Goal: Navigation & Orientation: Understand site structure

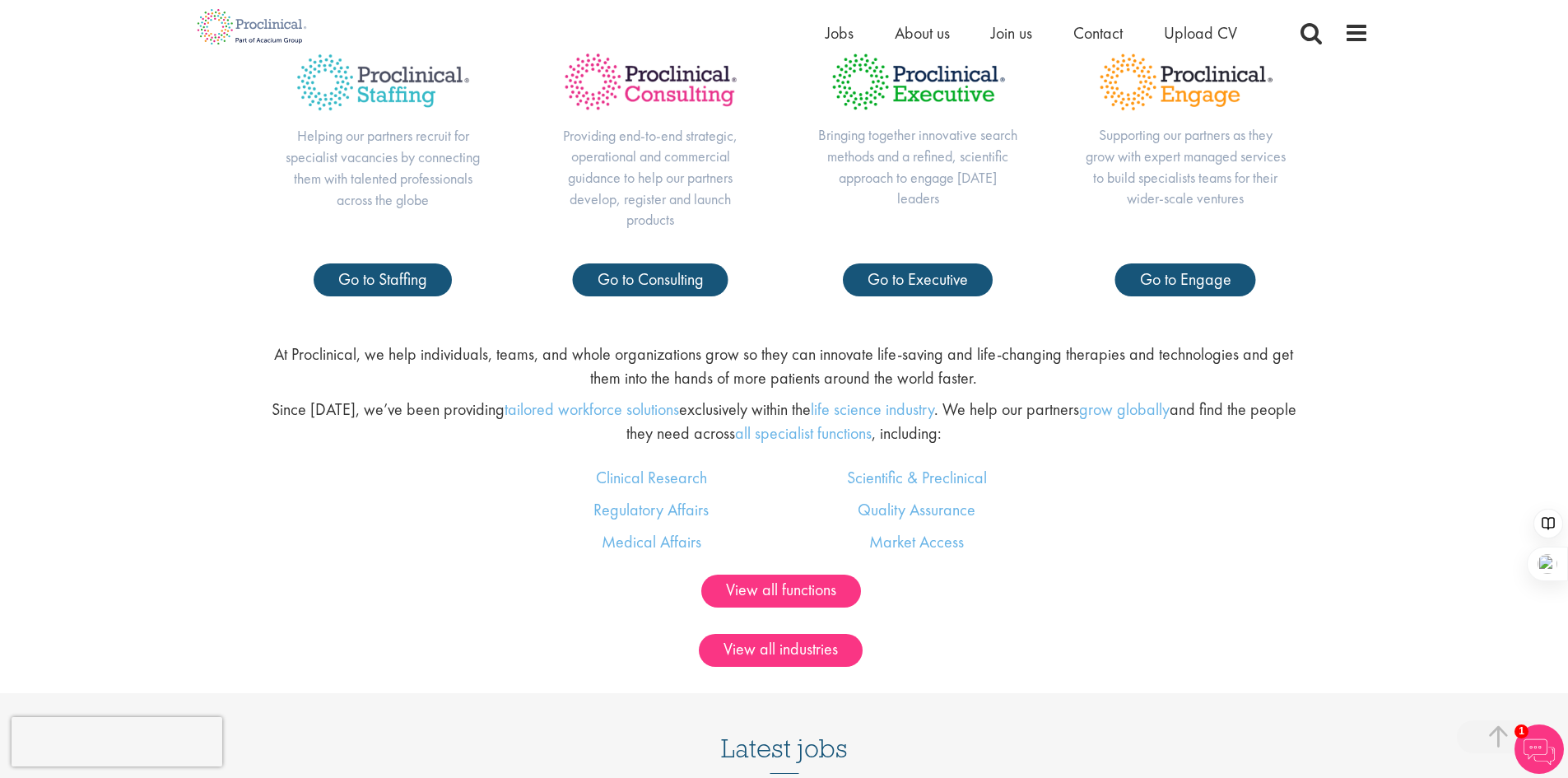
scroll to position [961, 0]
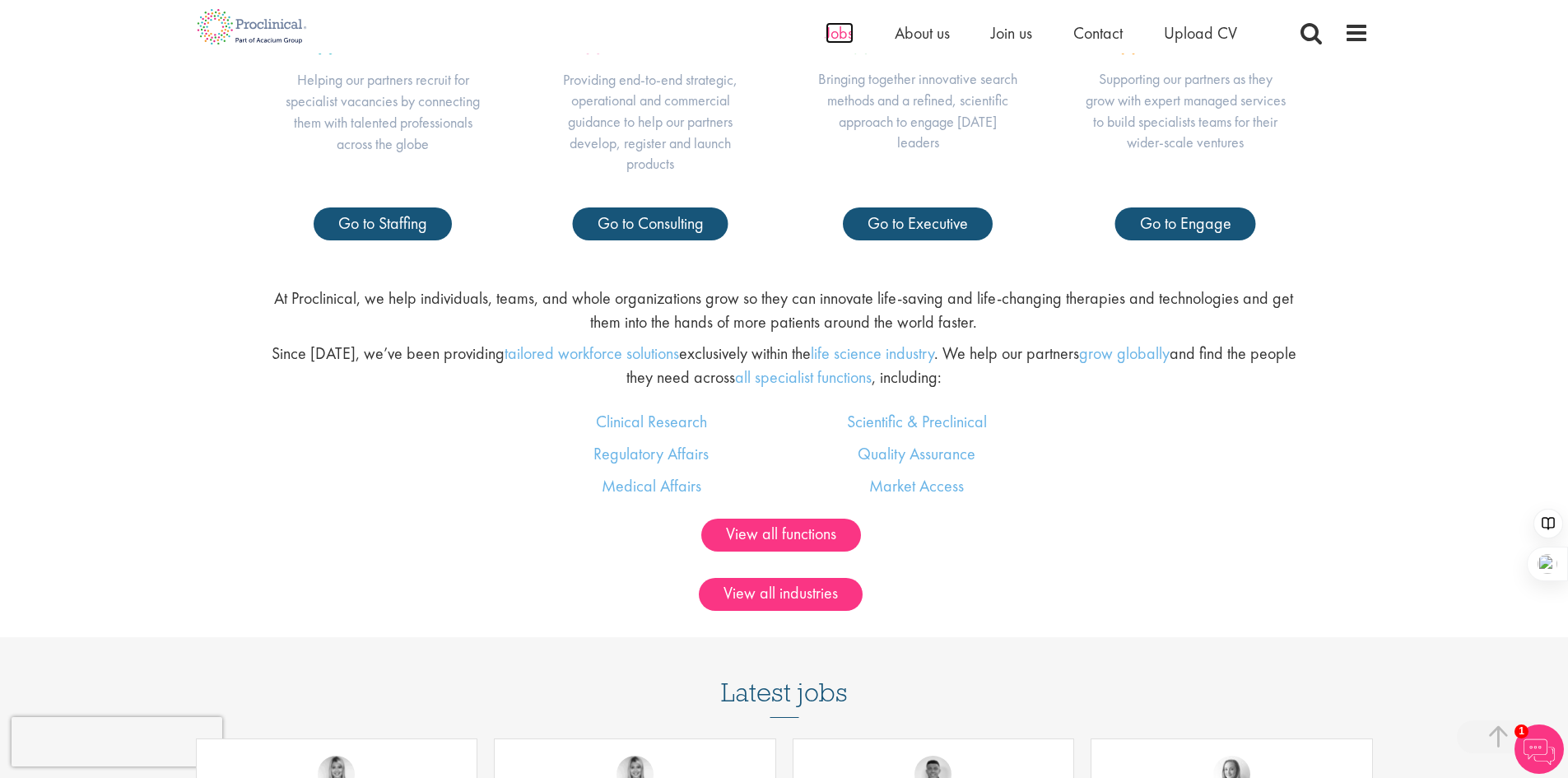
click at [842, 36] on span "Jobs" at bounding box center [840, 32] width 28 height 21
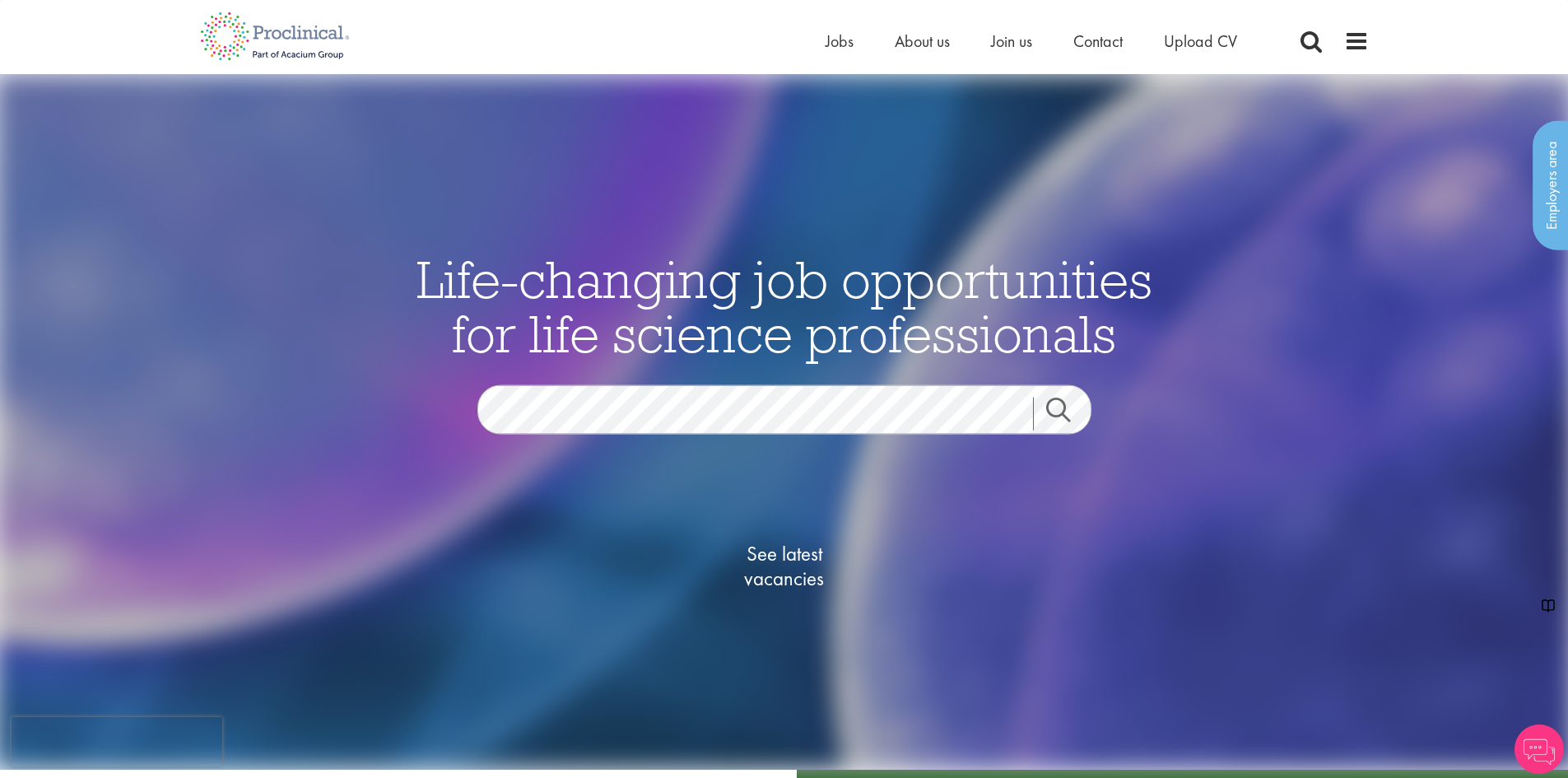
click at [914, 39] on span "About us" at bounding box center [922, 41] width 55 height 21
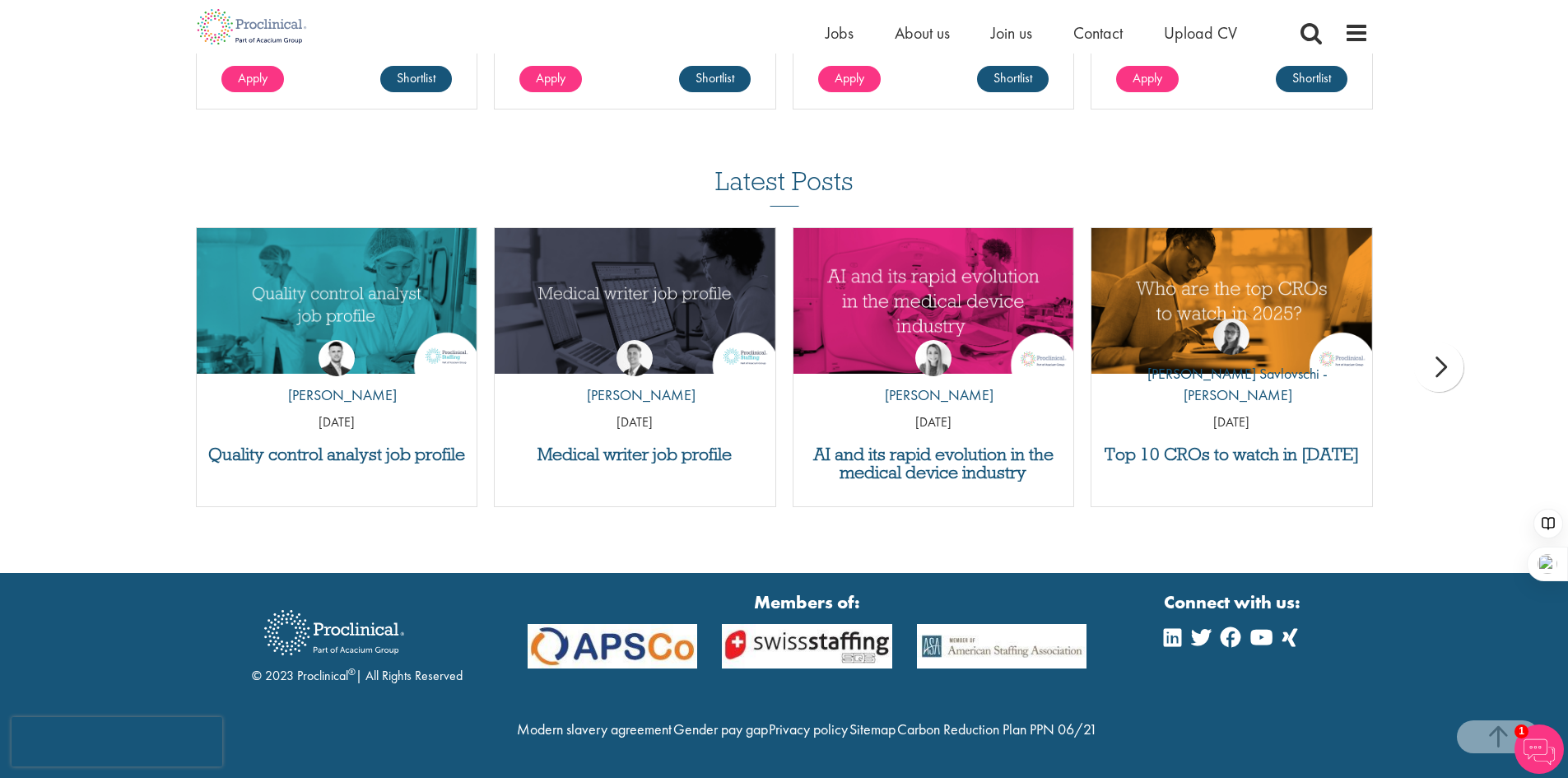
scroll to position [3240, 0]
click at [1215, 739] on div "Connect with us:" at bounding box center [1234, 676] width 140 height 172
click at [1135, 674] on div "© 2023 Proclinical ® | All Rights Reserved Members of: Modern slavery agreement…" at bounding box center [784, 676] width 1194 height 172
click at [882, 747] on div "Modern slavery agreement Gender pay gap Privacy policy Sitemap Carbon Reduction…" at bounding box center [808, 735] width 584 height 52
click at [1005, 732] on div "Modern slavery agreement Gender pay gap Privacy policy Sitemap Carbon Reduction…" at bounding box center [808, 735] width 584 height 52
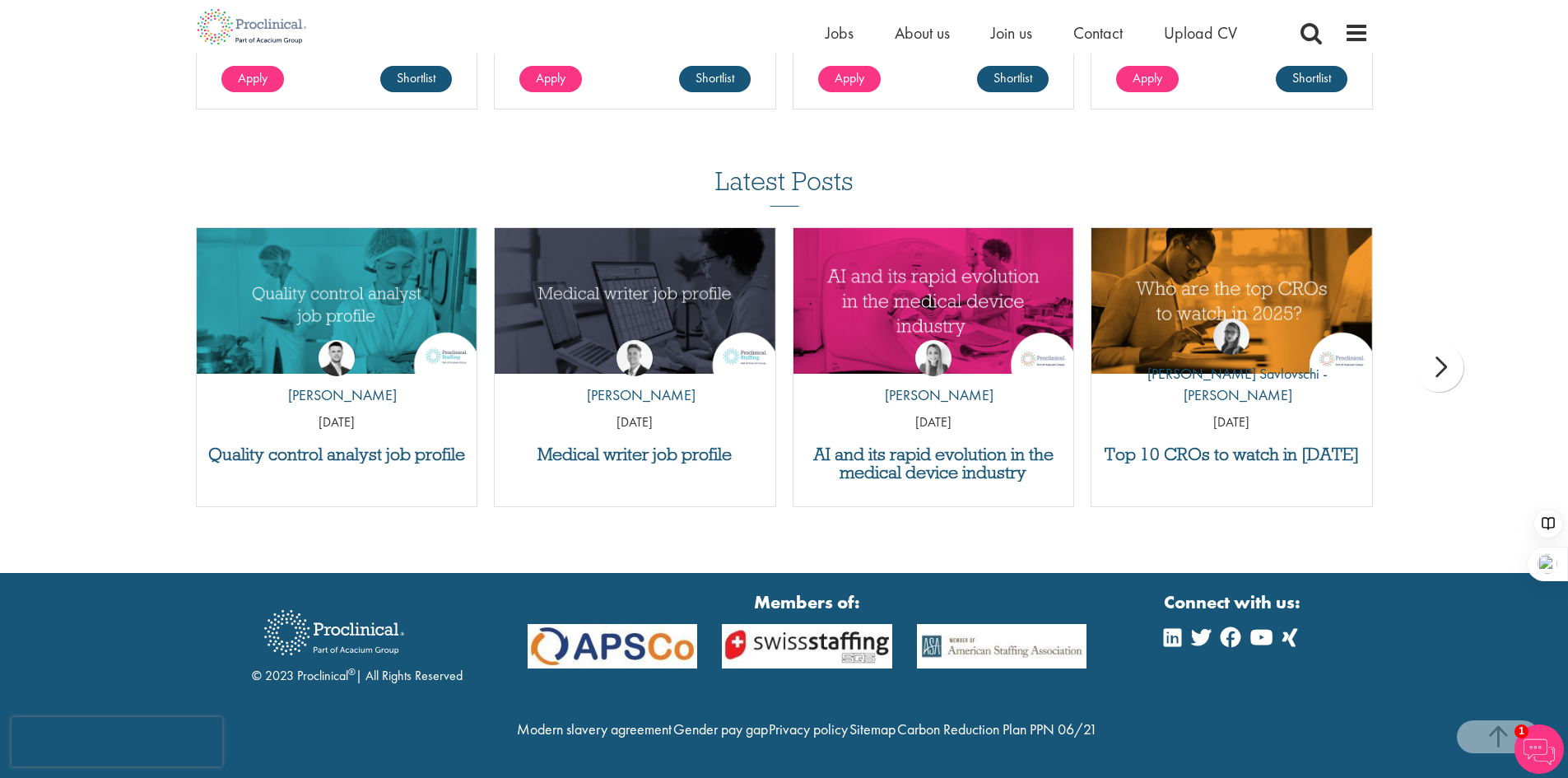
click at [861, 758] on div "Modern slavery agreement Gender pay gap Privacy policy Sitemap Carbon Reduction…" at bounding box center [808, 735] width 584 height 52
click at [1027, 732] on div "Modern slavery agreement Gender pay gap Privacy policy Sitemap Carbon Reduction…" at bounding box center [808, 735] width 584 height 52
click at [837, 756] on div "Modern slavery agreement Gender pay gap Privacy policy Sitemap Carbon Reduction…" at bounding box center [808, 735] width 584 height 52
click at [897, 751] on div "Carbon Reduction Plan PPN 06/21" at bounding box center [997, 735] width 200 height 35
click at [897, 753] on div "Carbon Reduction Plan PPN 06/21" at bounding box center [997, 735] width 200 height 35
